Goal: Use online tool/utility: Utilize a website feature to perform a specific function

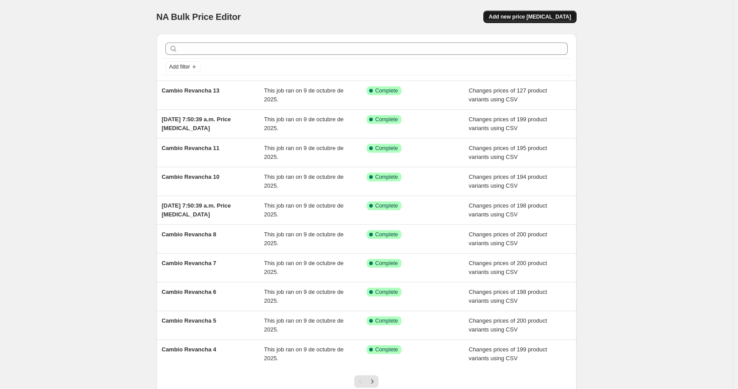
click at [547, 17] on span "Add new price [MEDICAL_DATA]" at bounding box center [530, 16] width 82 height 7
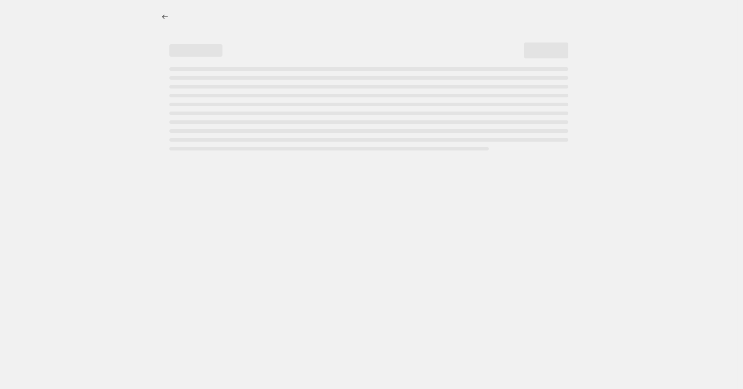
select select "percentage"
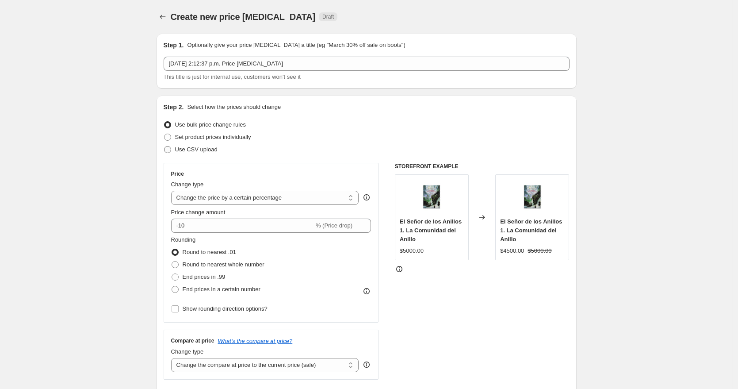
click at [206, 153] on span "Use CSV upload" at bounding box center [196, 149] width 42 height 9
click at [164, 146] on input "Use CSV upload" at bounding box center [164, 146] width 0 height 0
radio input "true"
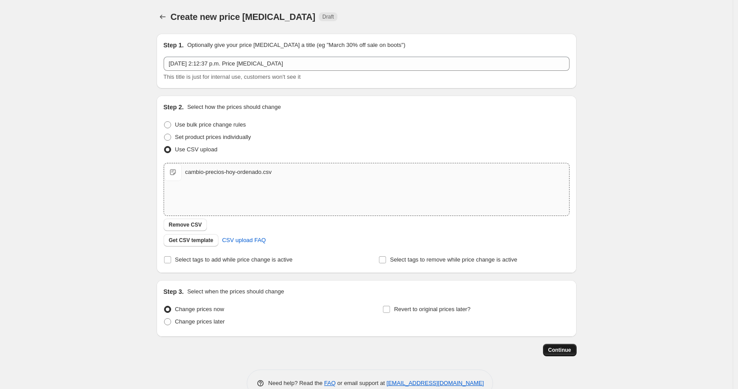
click at [565, 347] on span "Continue" at bounding box center [559, 349] width 23 height 7
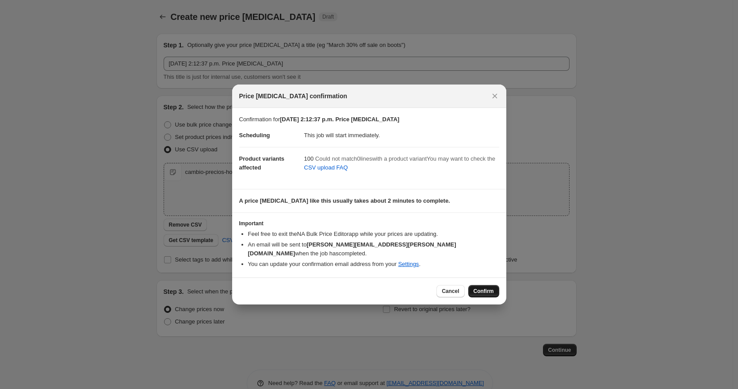
click at [489, 287] on span "Confirm" at bounding box center [484, 290] width 20 height 7
